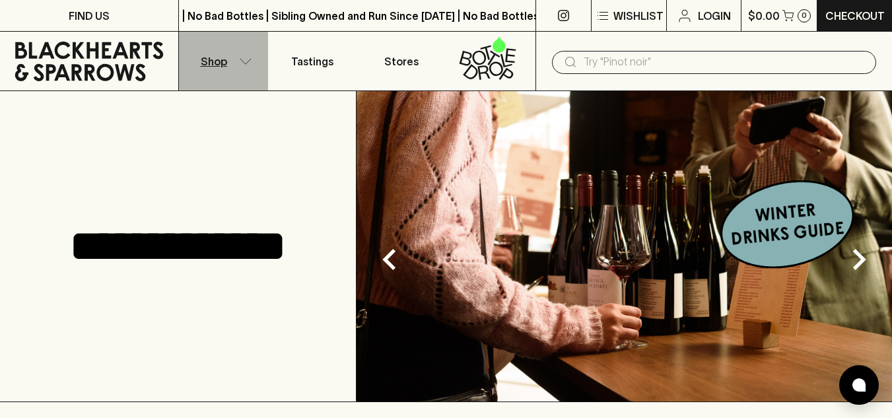
click at [245, 63] on icon "button" at bounding box center [245, 60] width 11 height 5
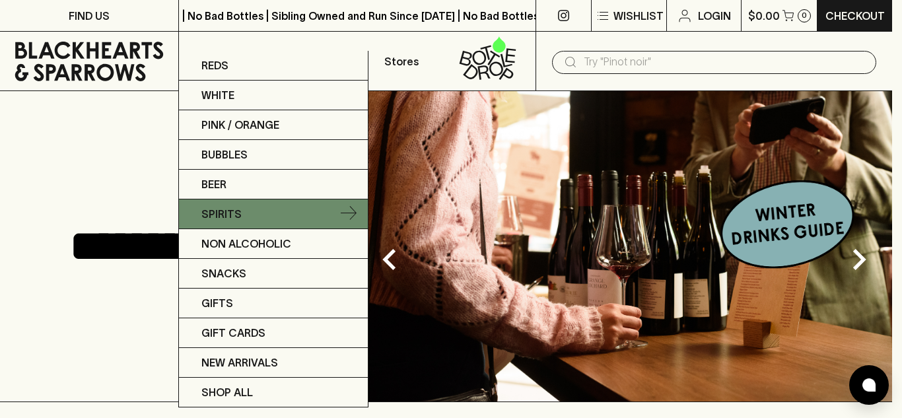
click at [242, 226] on link "Spirits" at bounding box center [273, 214] width 189 height 30
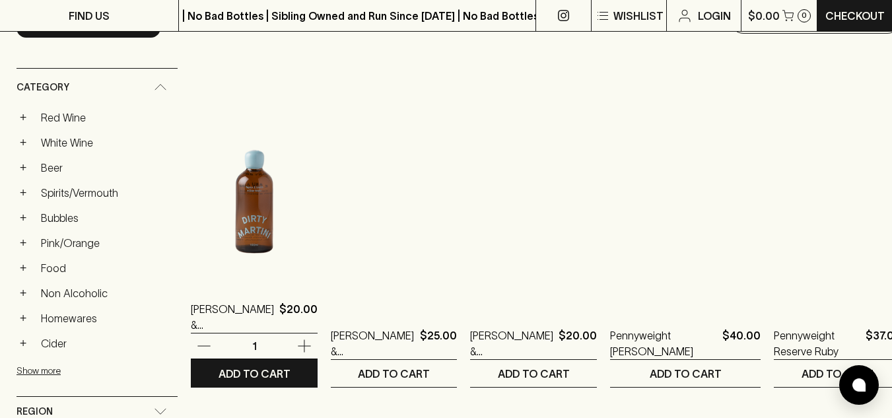
scroll to position [193, 0]
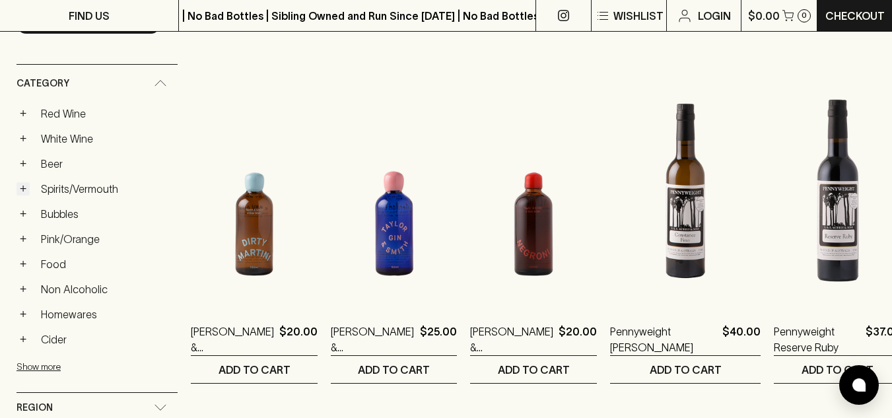
click at [23, 191] on button "+" at bounding box center [23, 188] width 13 height 13
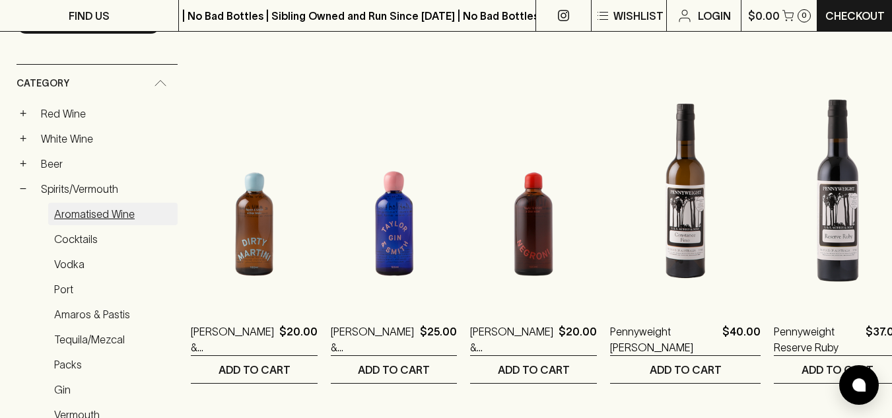
click at [86, 213] on link "Aromatised Wine" at bounding box center [112, 214] width 129 height 22
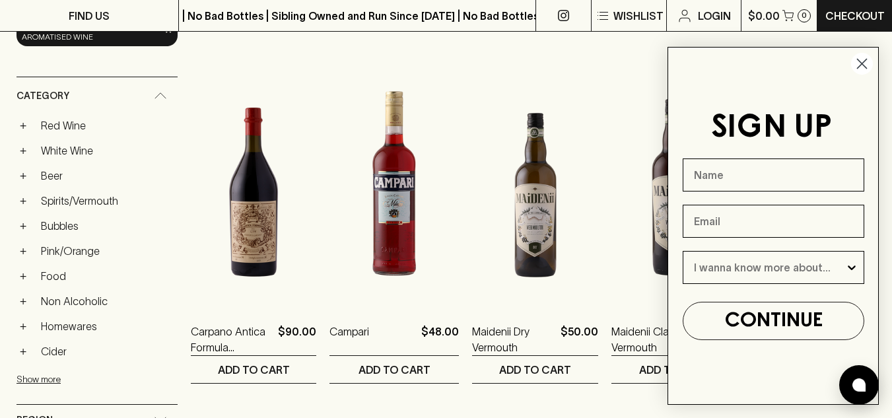
click at [863, 66] on icon "Close dialog" at bounding box center [861, 63] width 9 height 9
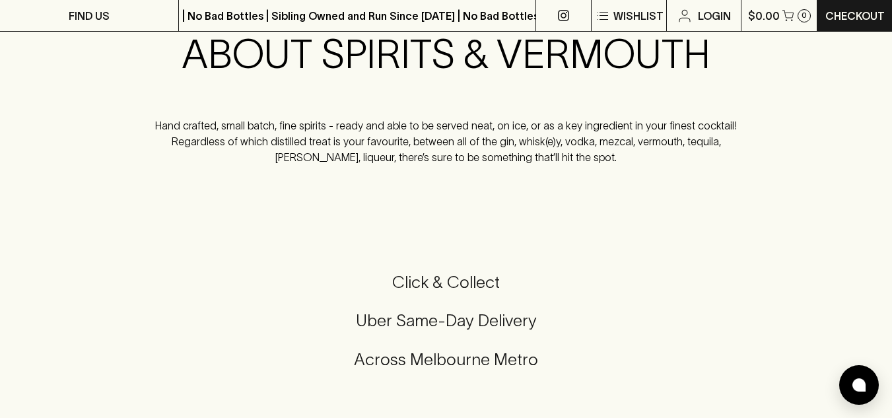
scroll to position [1686, 0]
